Goal: Find specific page/section: Find specific page/section

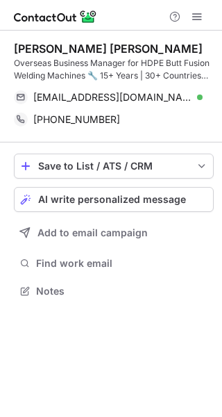
scroll to position [281, 222]
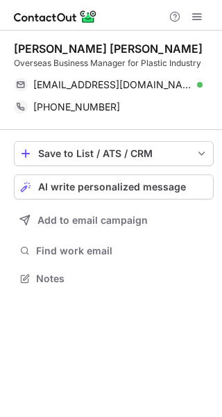
scroll to position [268, 222]
